Goal: Task Accomplishment & Management: Manage account settings

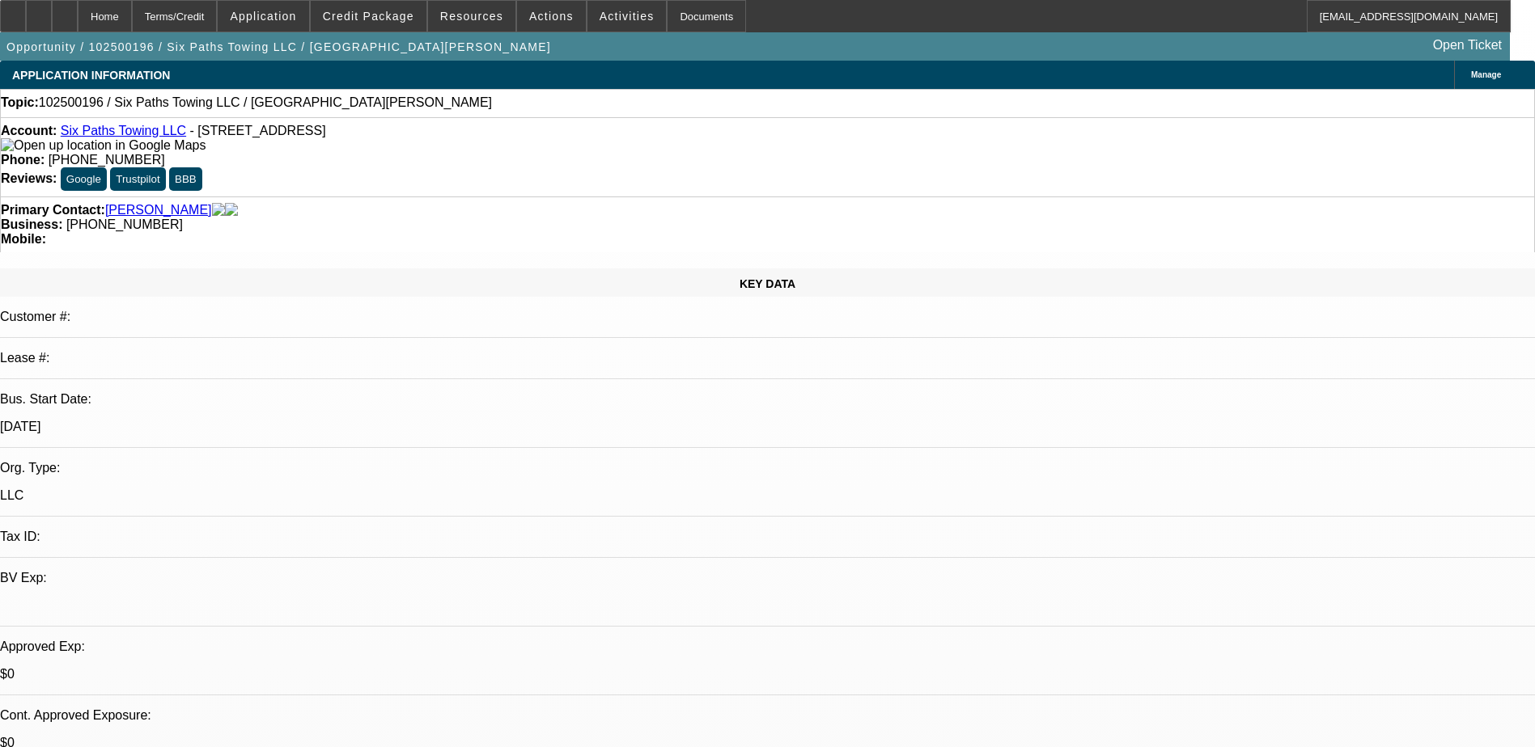
select select "0"
select select "2"
select select "0.1"
select select "4"
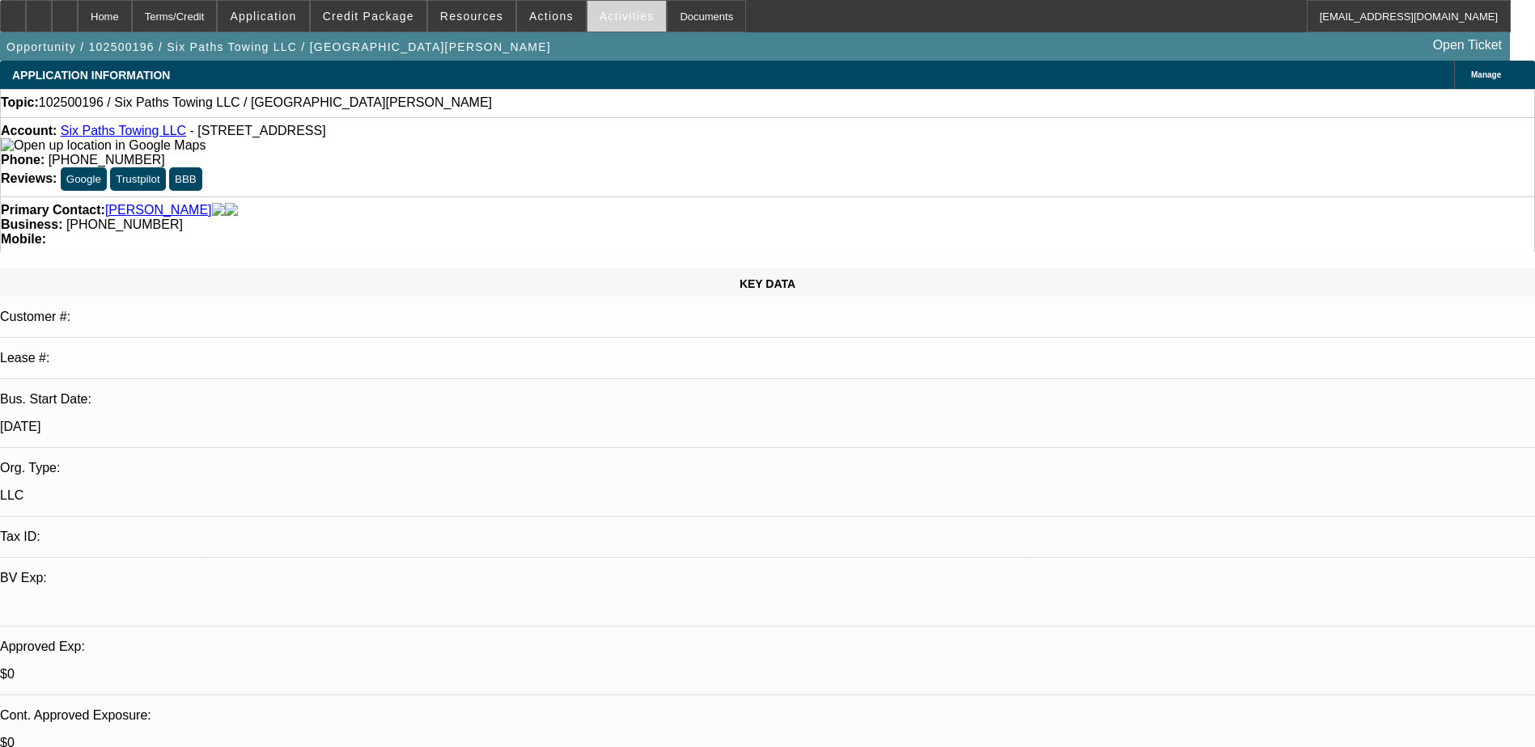
click at [614, 17] on span "Activities" at bounding box center [626, 16] width 55 height 13
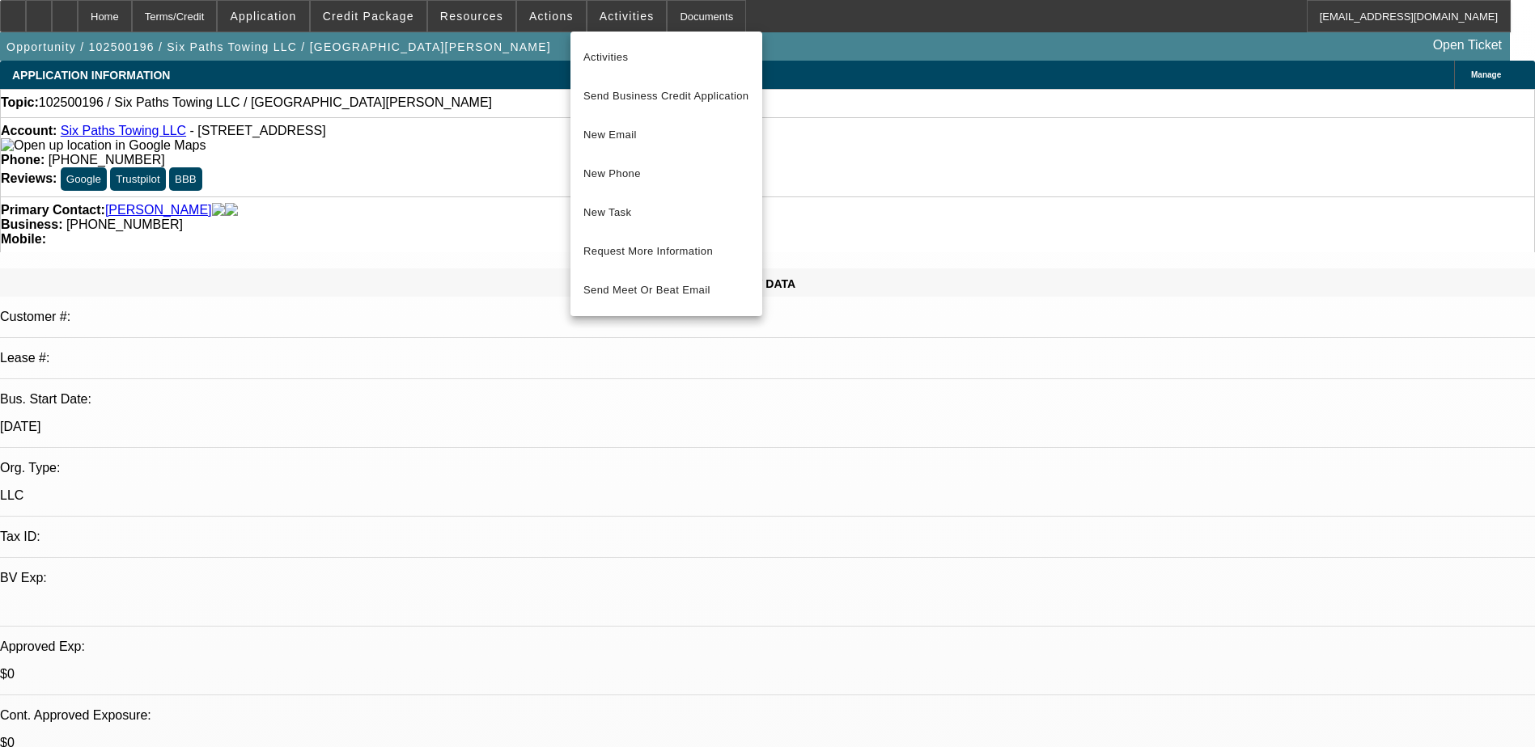
click at [505, 128] on div at bounding box center [767, 373] width 1535 height 747
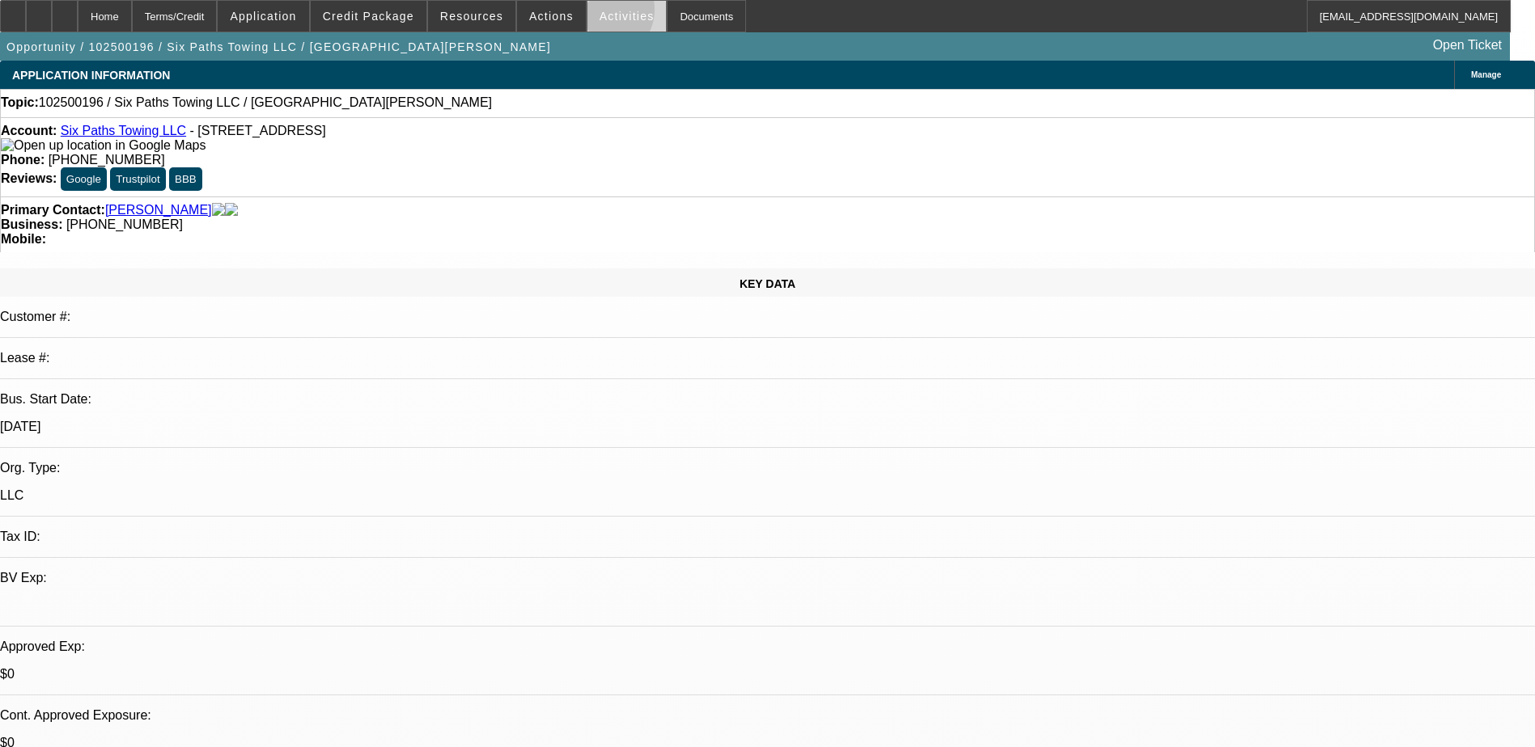
click at [599, 14] on span "Activities" at bounding box center [626, 16] width 55 height 13
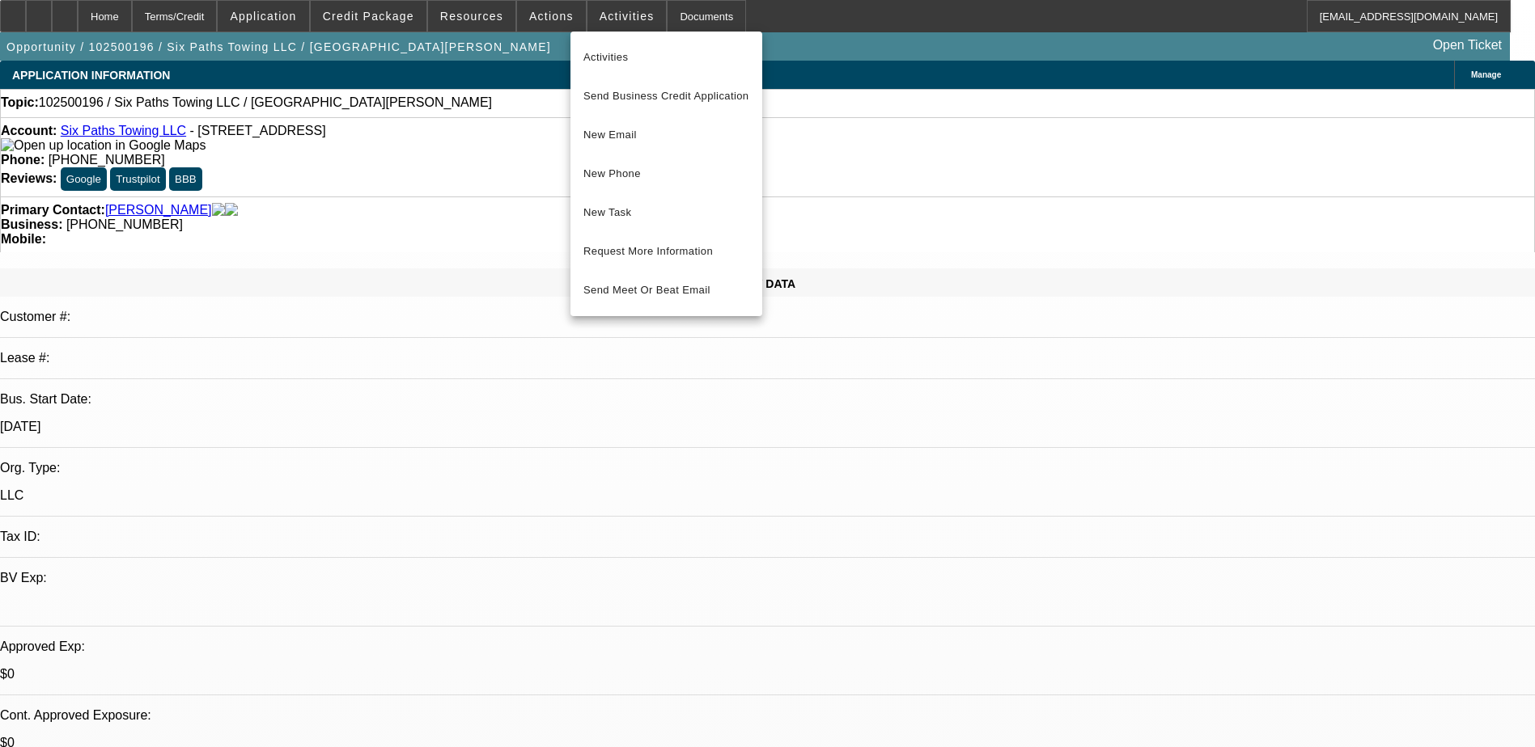
click at [454, 172] on div at bounding box center [767, 373] width 1535 height 747
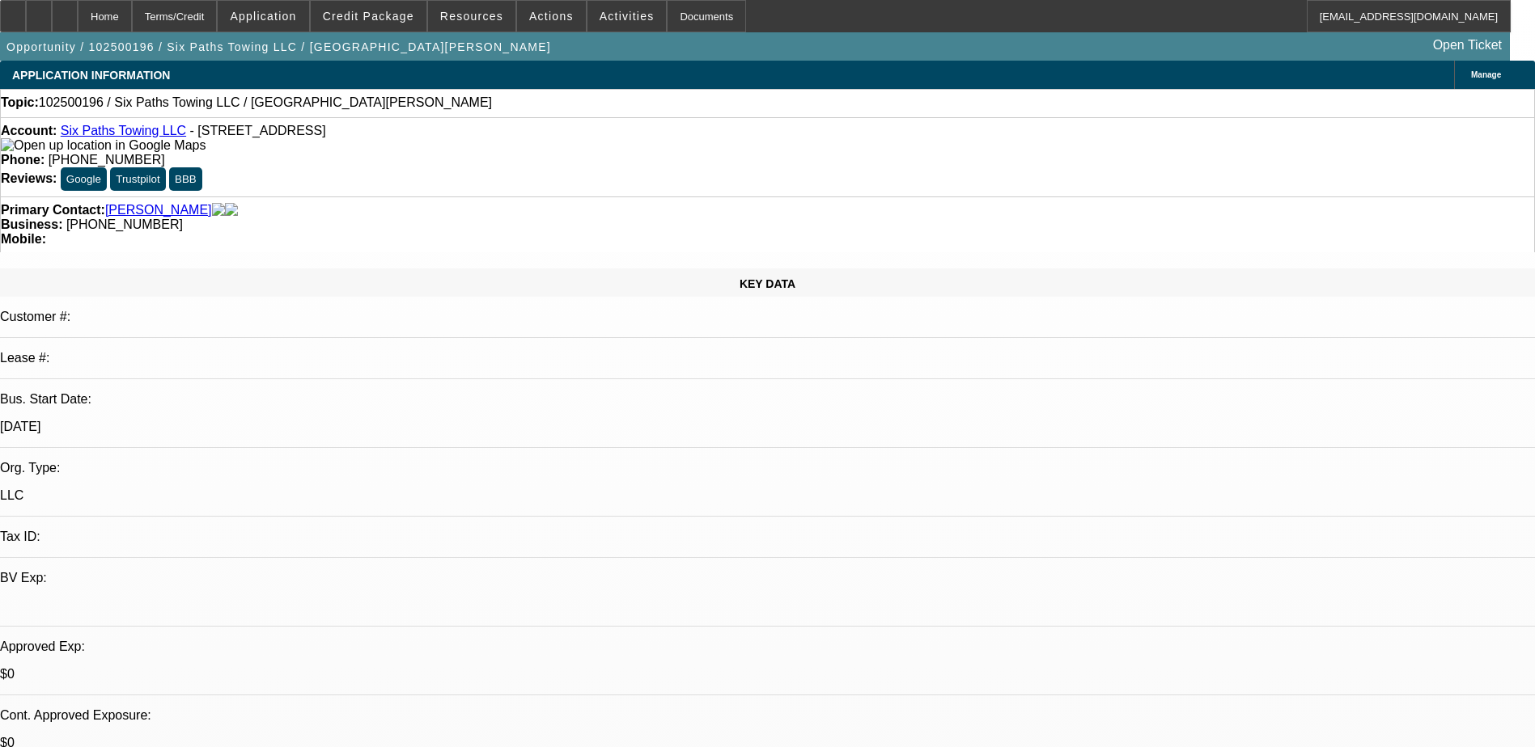
scroll to position [162, 0]
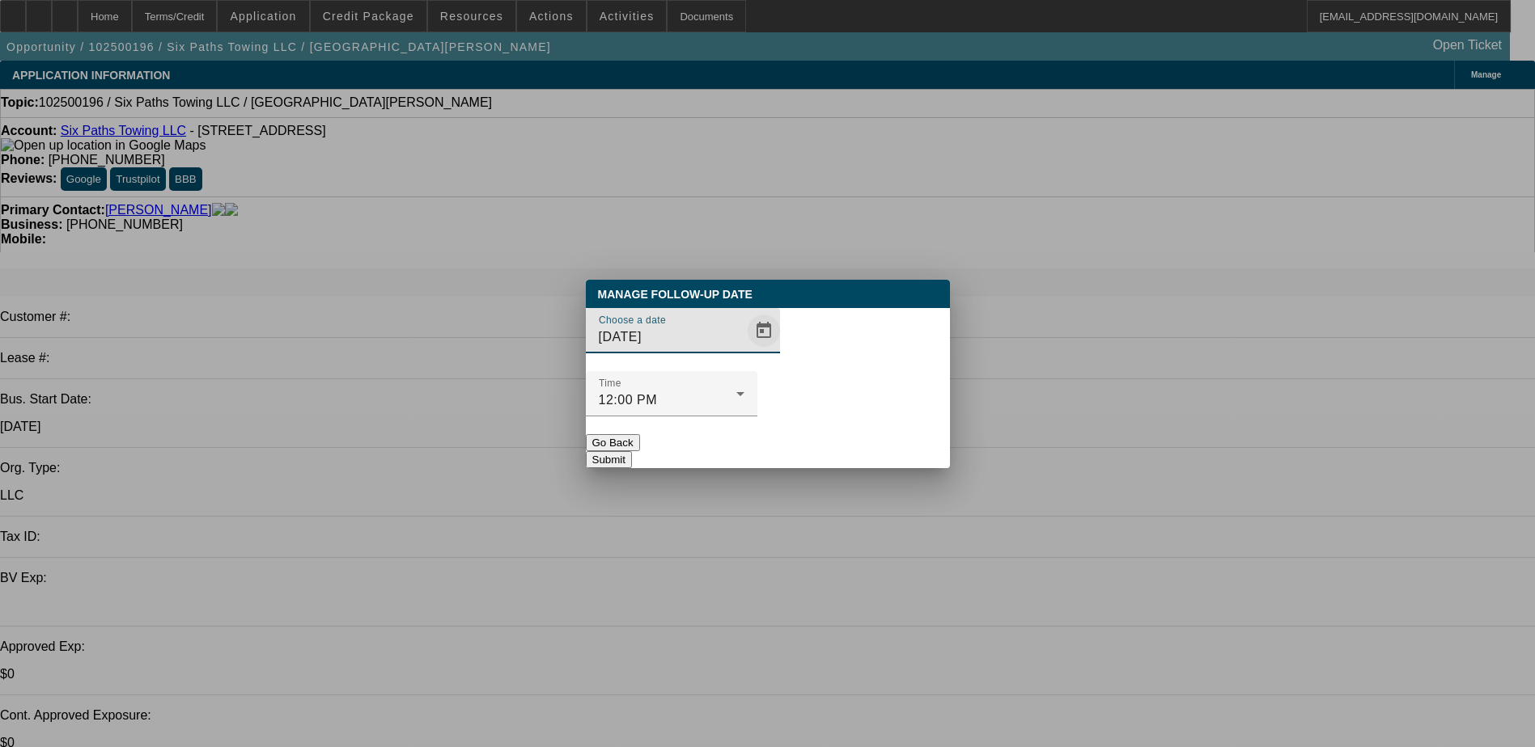
click at [744, 350] on span "Open calendar" at bounding box center [763, 330] width 39 height 39
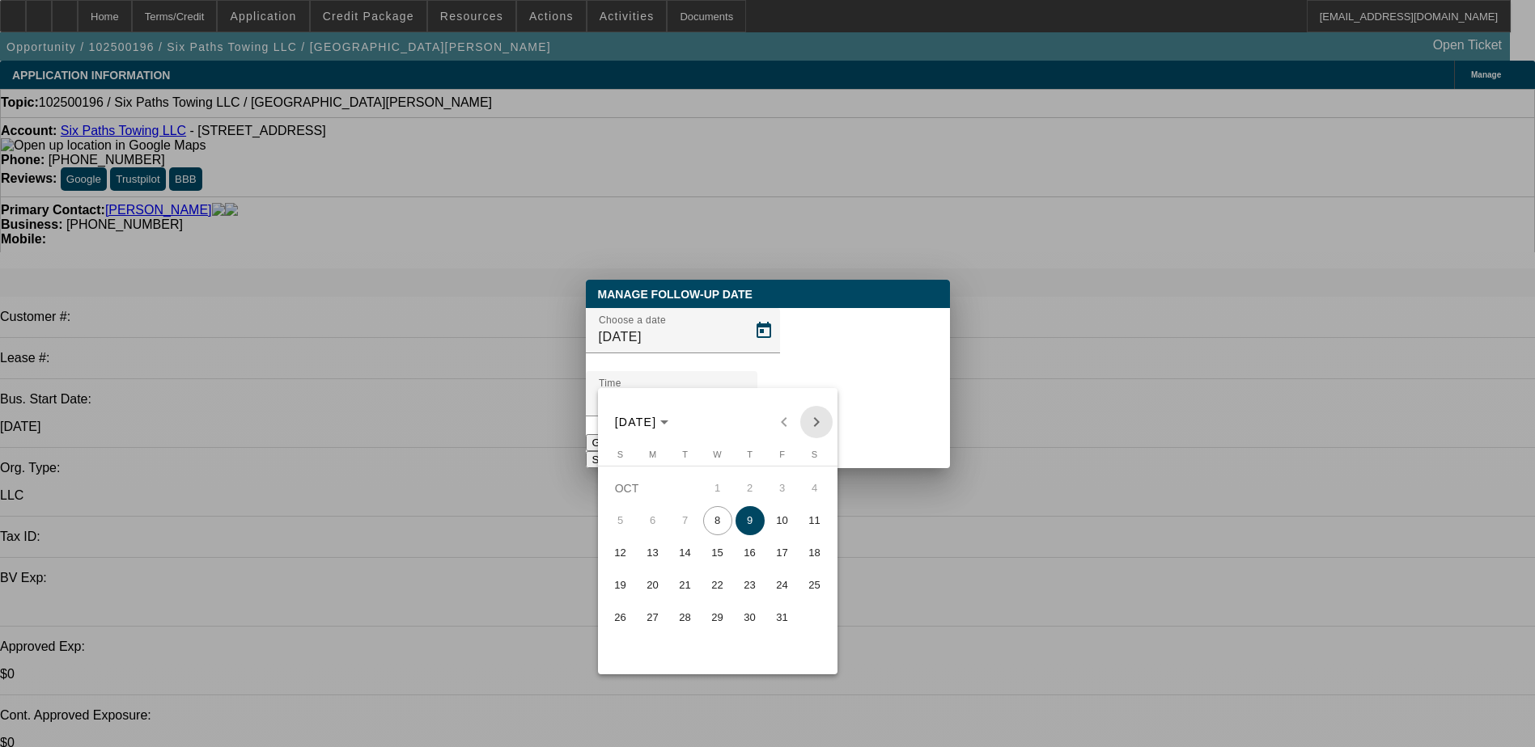
click at [815, 421] on span "Next month" at bounding box center [816, 422] width 32 height 32
click at [662, 531] on span "3" at bounding box center [652, 520] width 29 height 29
type input "[DATE]"
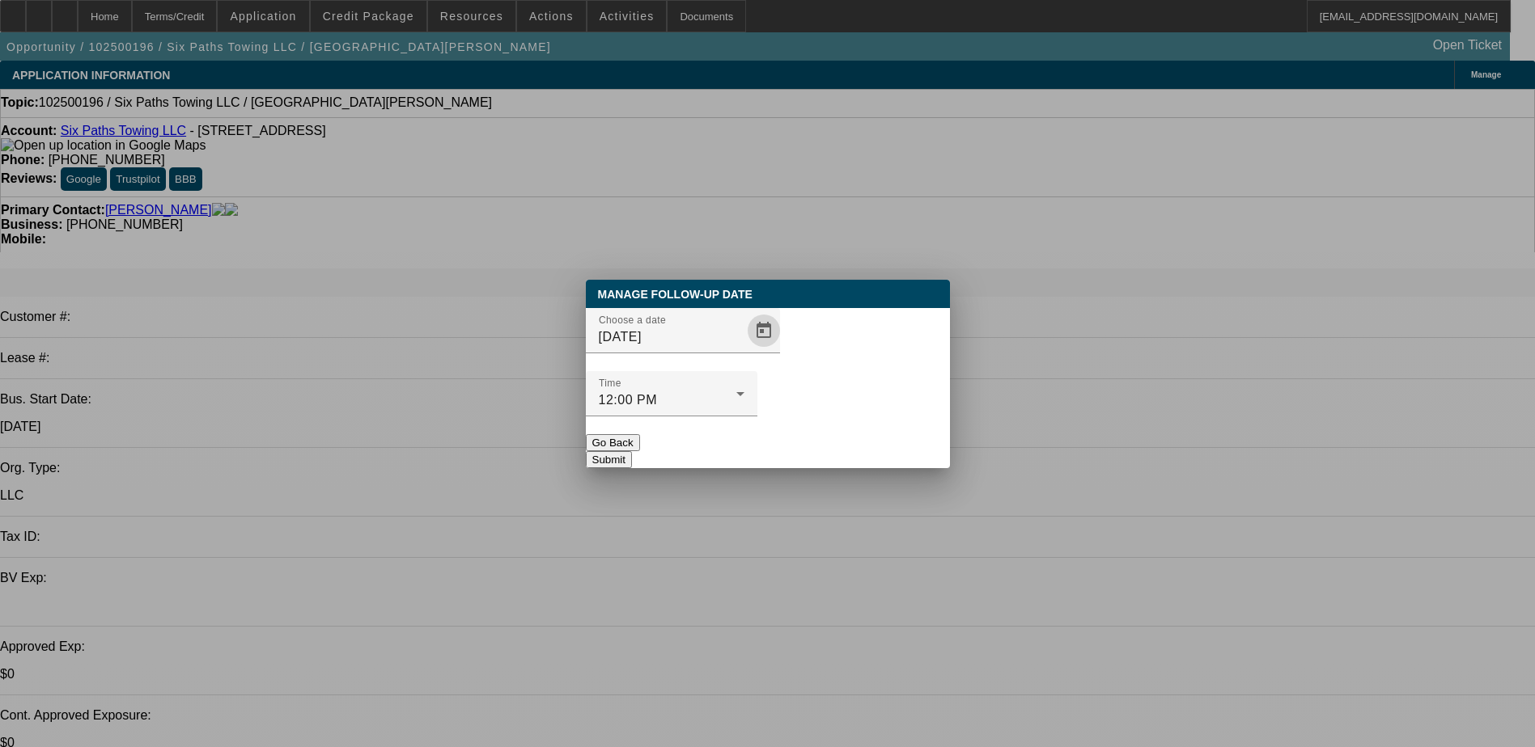
click at [632, 451] on button "Submit" at bounding box center [609, 459] width 46 height 17
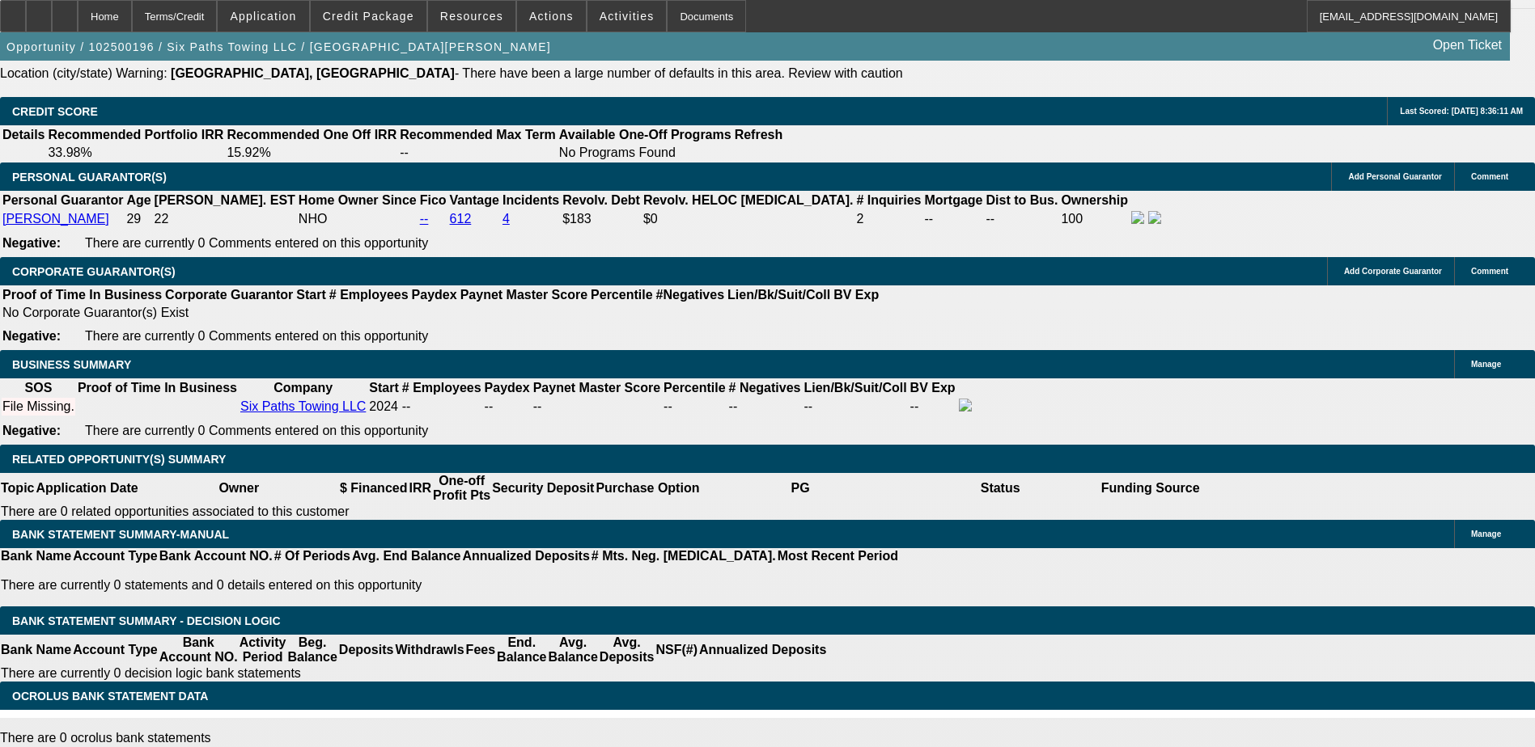
scroll to position [2346, 0]
